Goal: Task Accomplishment & Management: Use online tool/utility

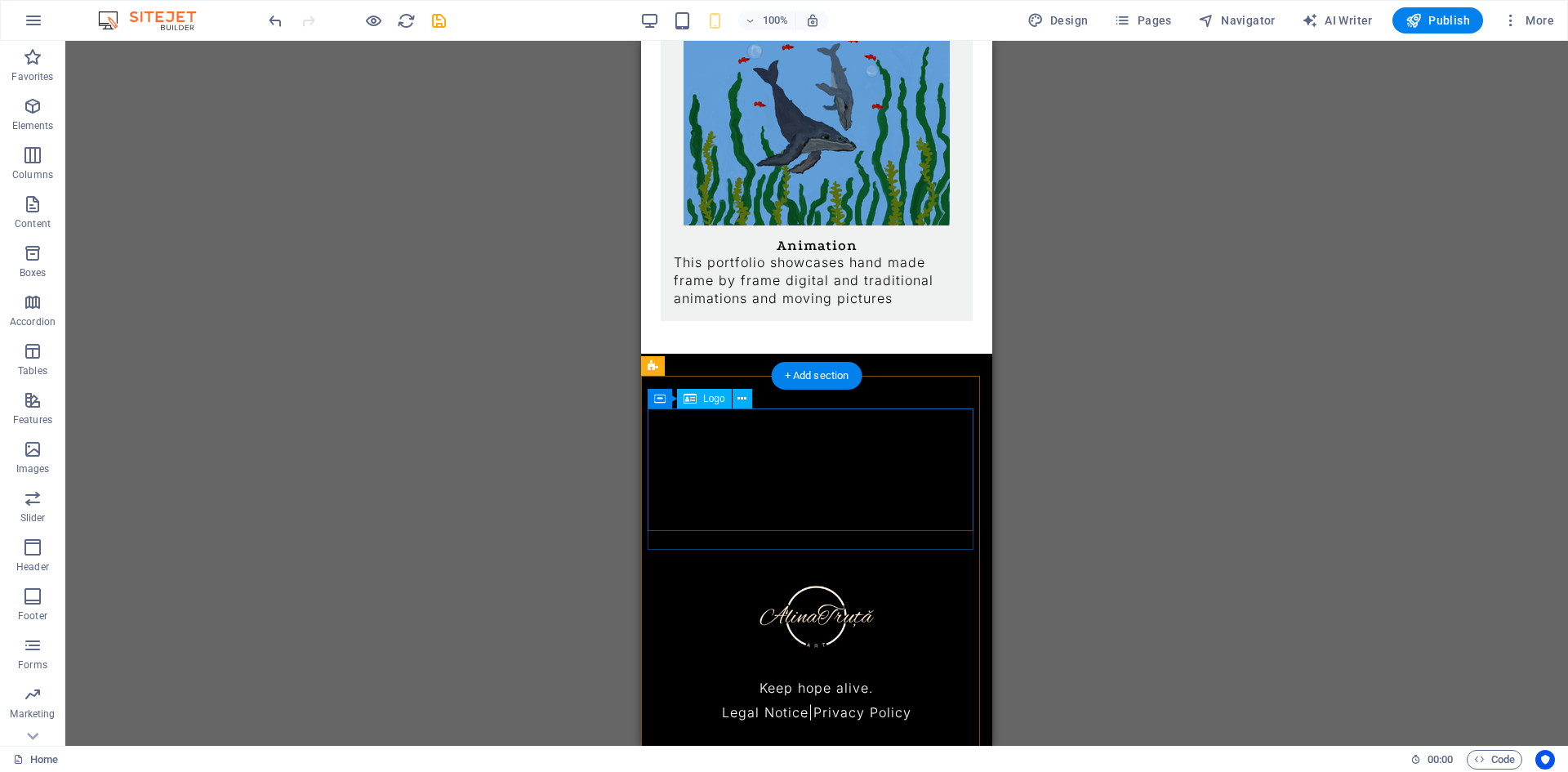
scroll to position [3086, 0]
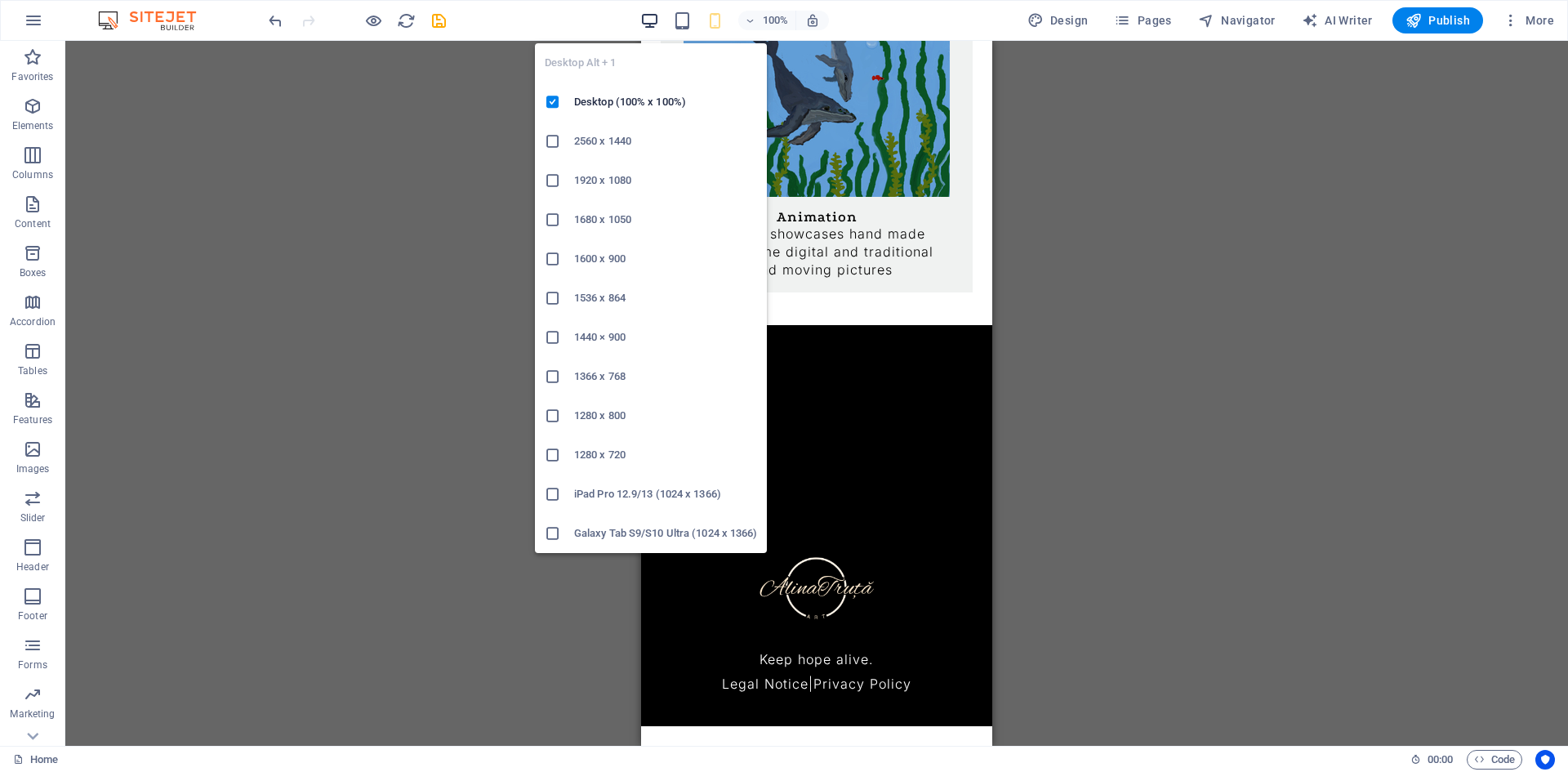
click at [647, 21] on icon "button" at bounding box center [649, 21] width 19 height 19
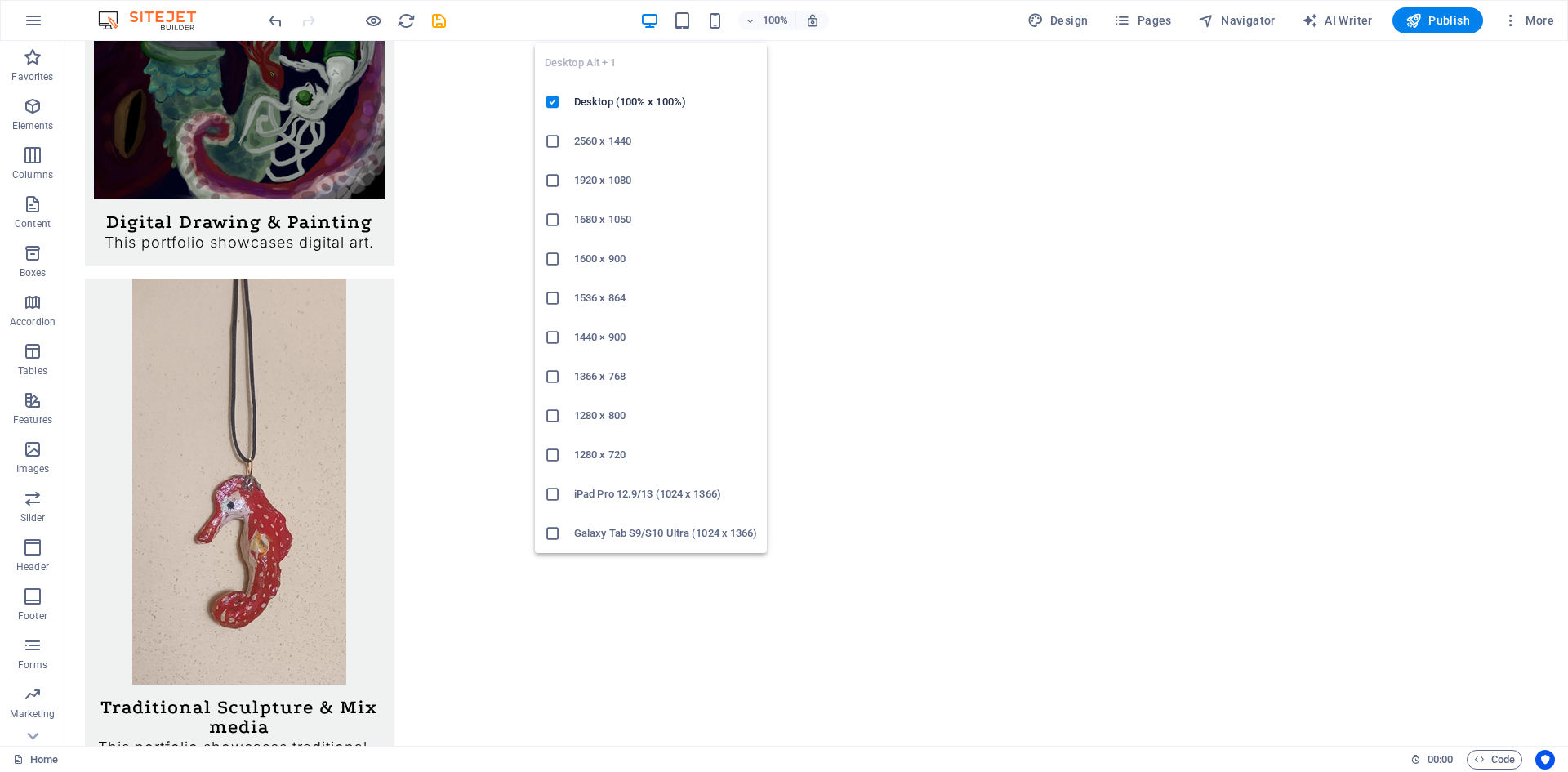
scroll to position [1319, 0]
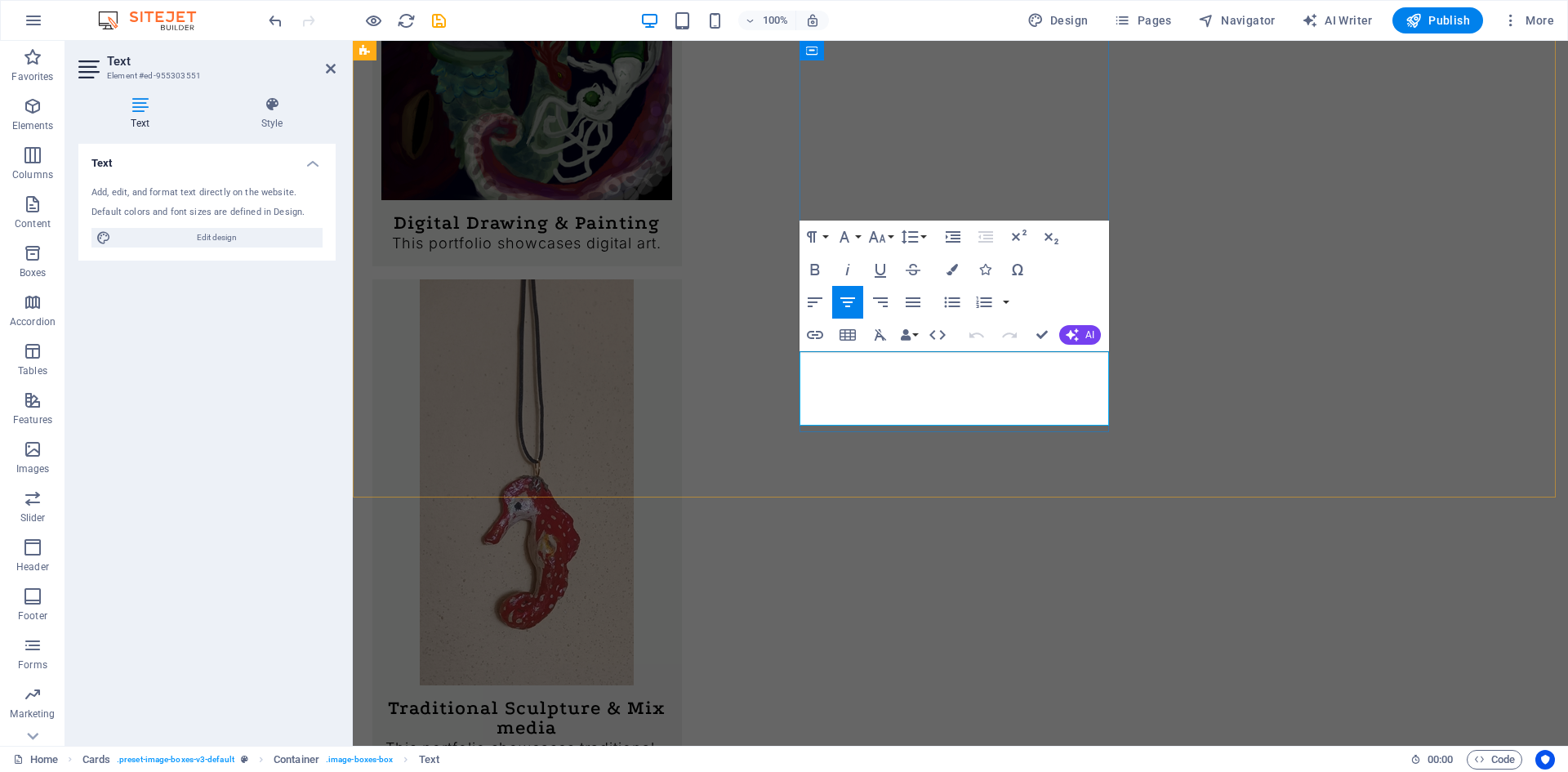
drag, startPoint x: 1076, startPoint y: 380, endPoint x: 989, endPoint y: 386, distance: 87.2
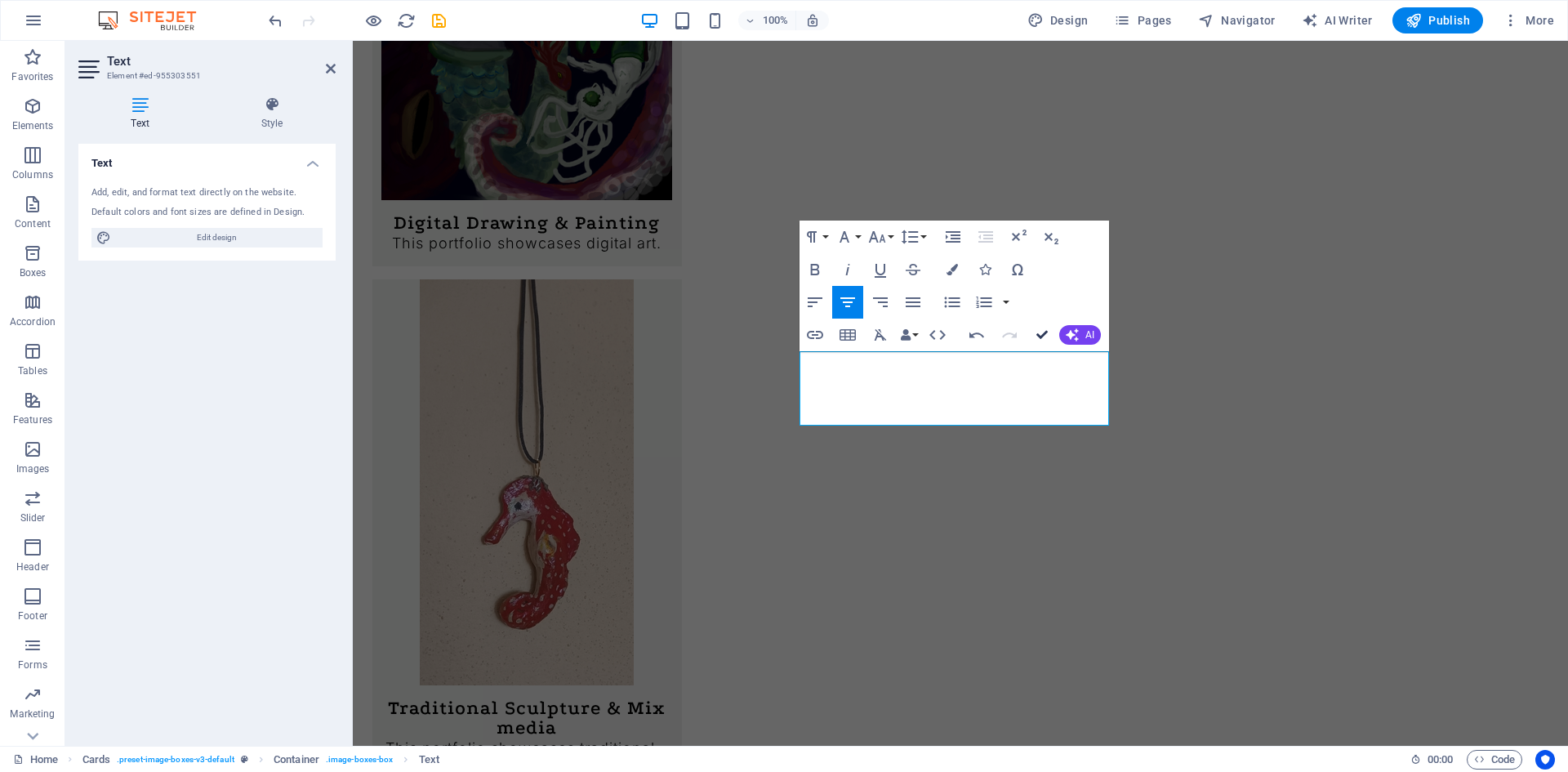
drag, startPoint x: 1038, startPoint y: 326, endPoint x: 974, endPoint y: 285, distance: 76.0
